Goal: Task Accomplishment & Management: Manage account settings

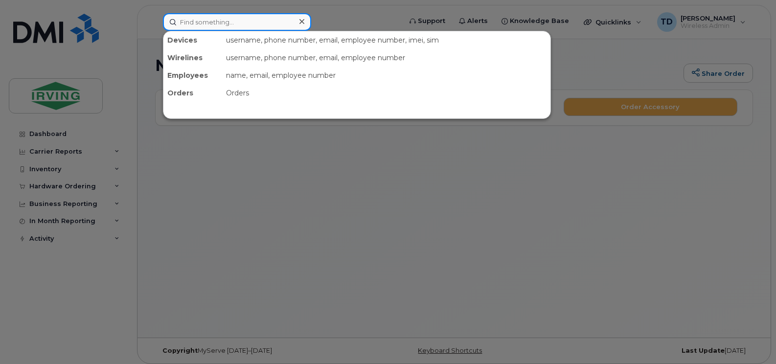
click at [245, 20] on input at bounding box center [237, 22] width 148 height 18
paste input "506-343-4081"
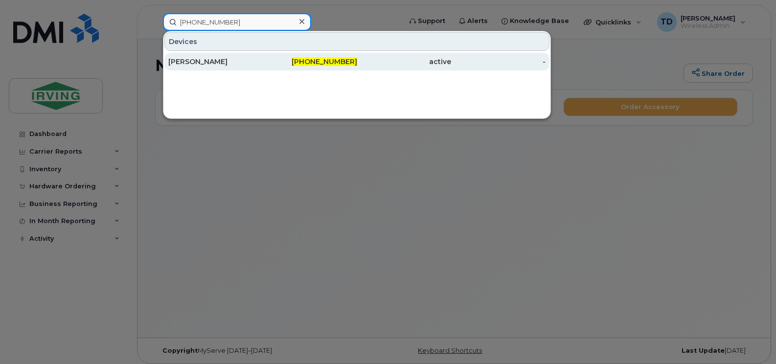
type input "506-343-4081"
click at [316, 66] on span "506-343-4081" at bounding box center [325, 61] width 66 height 9
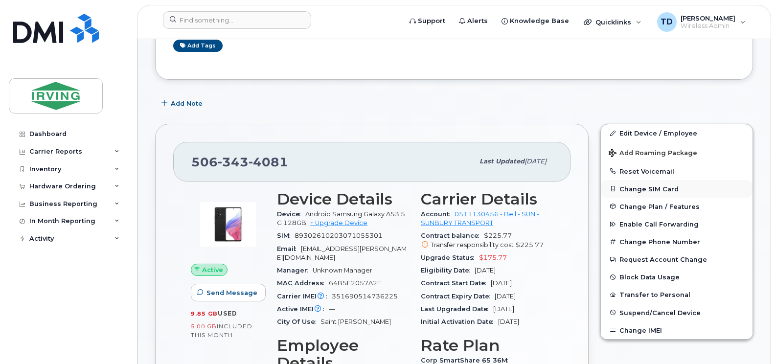
scroll to position [98, 0]
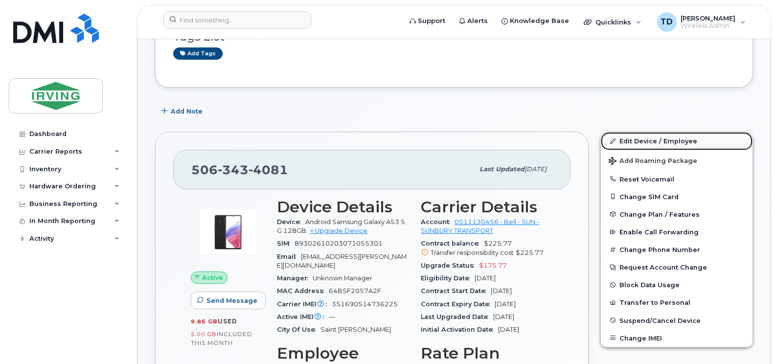
click at [657, 141] on link "Edit Device / Employee" at bounding box center [677, 141] width 152 height 18
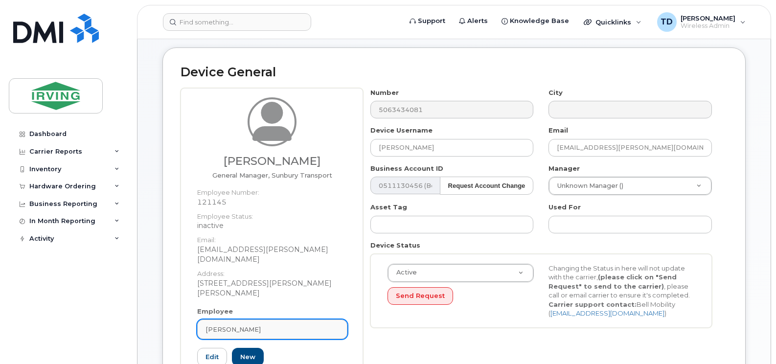
scroll to position [98, 0]
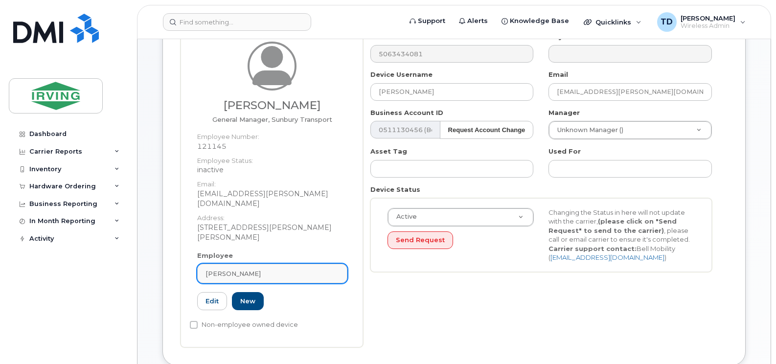
click at [257, 269] on div "[PERSON_NAME]" at bounding box center [272, 273] width 134 height 9
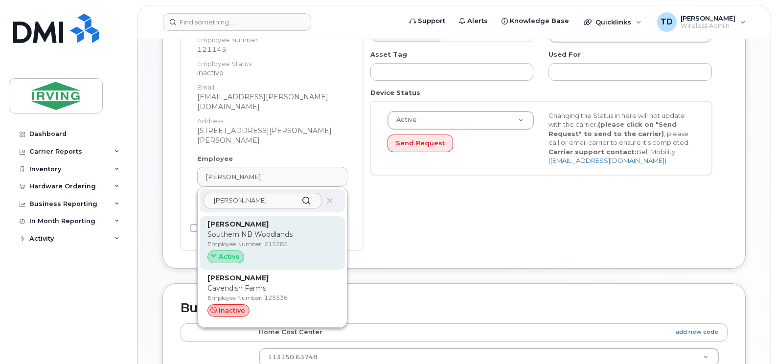
scroll to position [196, 0]
type input "[PERSON_NAME]"
click at [248, 228] on p "Southern NB Woodlands" at bounding box center [272, 233] width 130 height 10
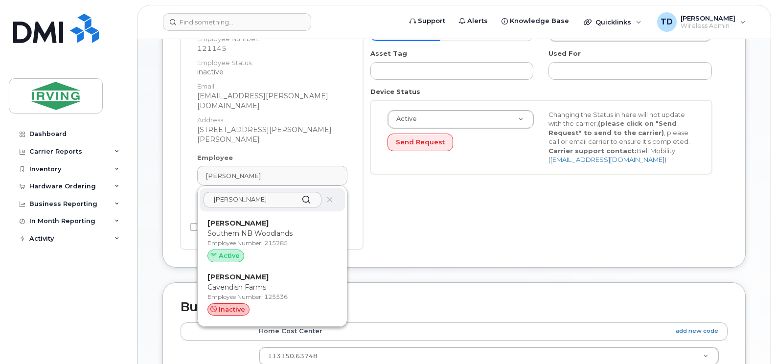
type input "215285"
type input "[PERSON_NAME]"
type input "[PERSON_NAME][EMAIL_ADDRESS][PERSON_NAME][DOMAIN_NAME]"
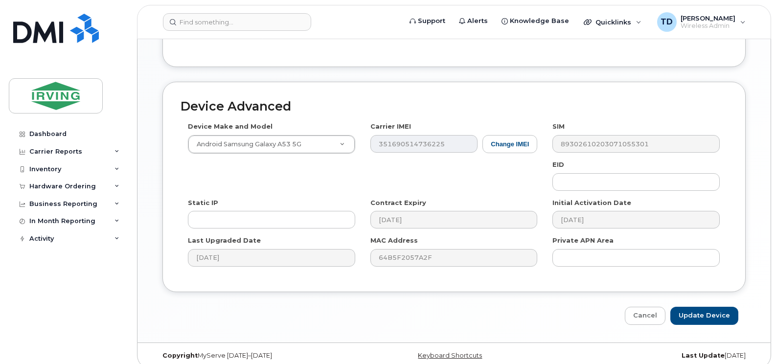
scroll to position [485, 0]
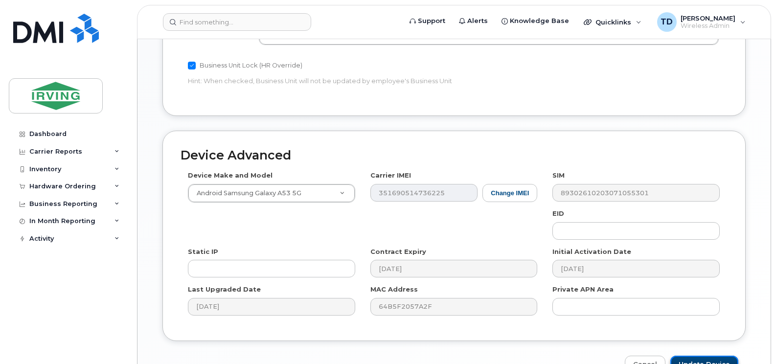
click at [716, 356] on input "Update Device" at bounding box center [704, 365] width 68 height 18
type input "Saving..."
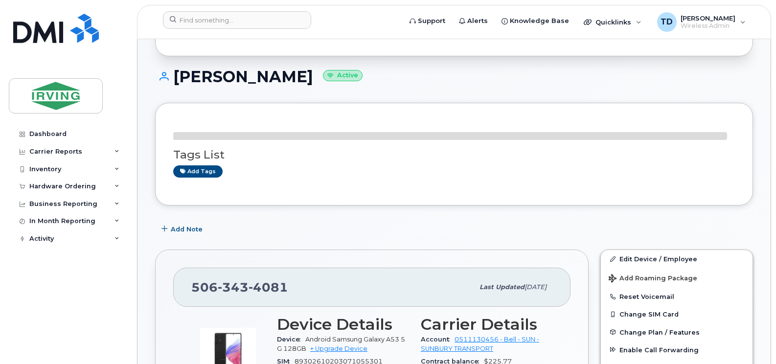
scroll to position [236, 0]
